Goal: Task Accomplishment & Management: Complete application form

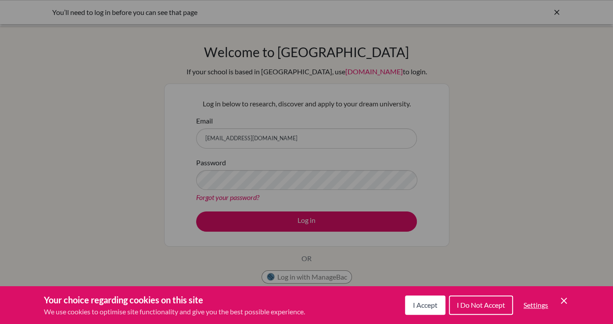
click at [269, 139] on div "Cookie Preferences" at bounding box center [306, 162] width 613 height 324
click at [266, 140] on div "Cookie Preferences" at bounding box center [306, 162] width 613 height 324
click at [474, 302] on span "I Do Not Accept" at bounding box center [481, 304] width 48 height 8
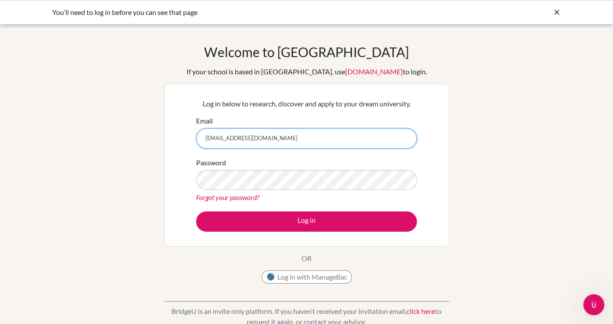
click at [301, 140] on input "mfahrney@aisz.hr" at bounding box center [306, 138] width 221 height 20
type input "m"
type input "a"
type input "[PERSON_NAME][EMAIL_ADDRESS][PERSON_NAME][DOMAIN_NAME]"
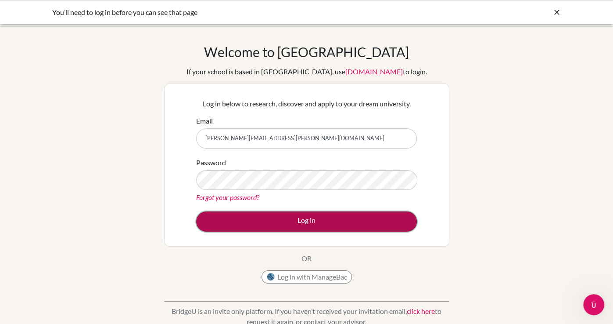
click at [295, 224] on button "Log in" at bounding box center [306, 221] width 221 height 20
click at [260, 216] on button "Log in" at bounding box center [306, 221] width 221 height 20
click at [265, 219] on button "Log in" at bounding box center [306, 221] width 221 height 20
